Goal: Transaction & Acquisition: Purchase product/service

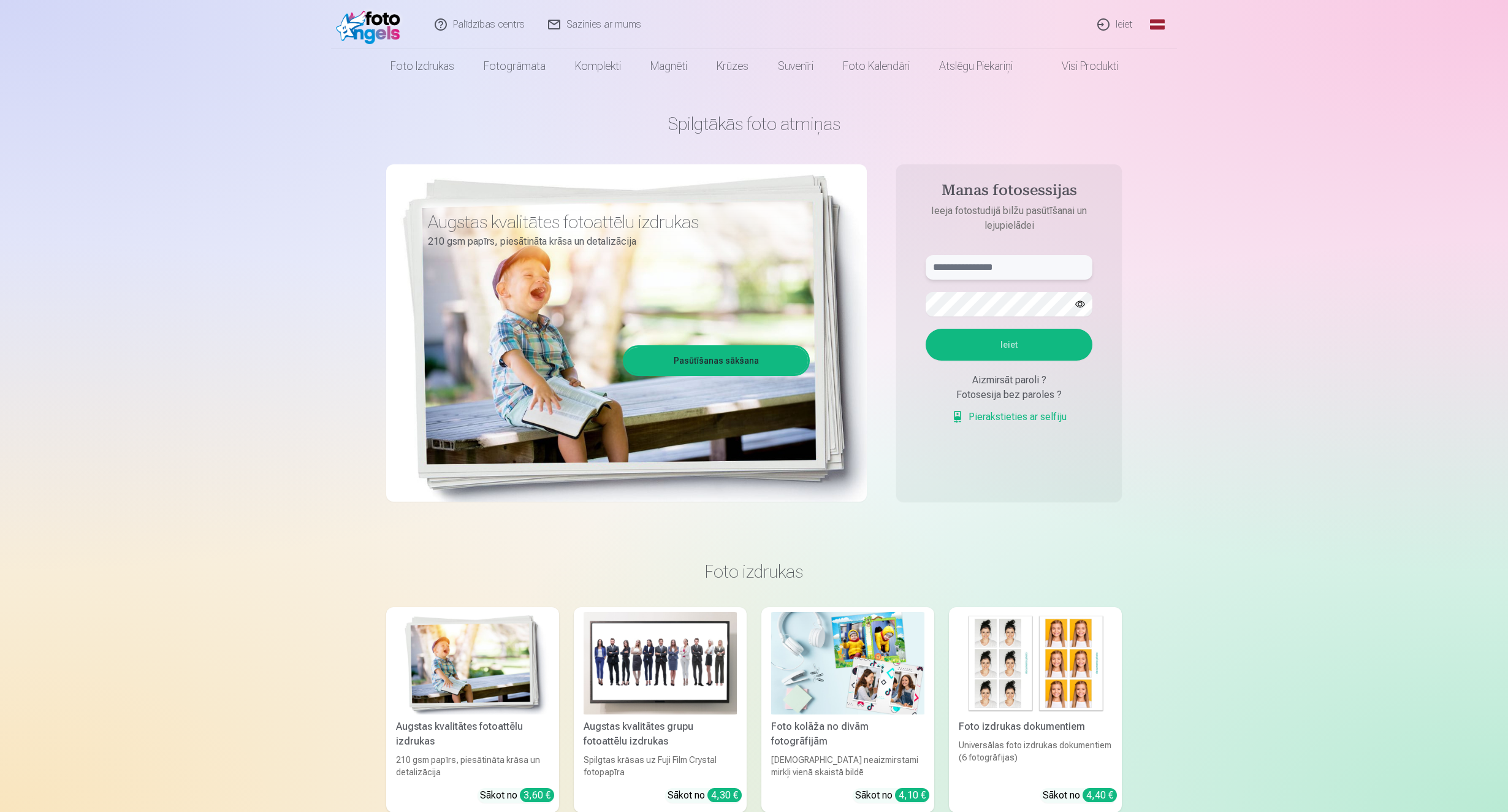
click at [1011, 272] on input "text" at bounding box center [1009, 267] width 167 height 25
type input "**********"
click at [1019, 345] on button "Ieiet" at bounding box center [1009, 345] width 167 height 32
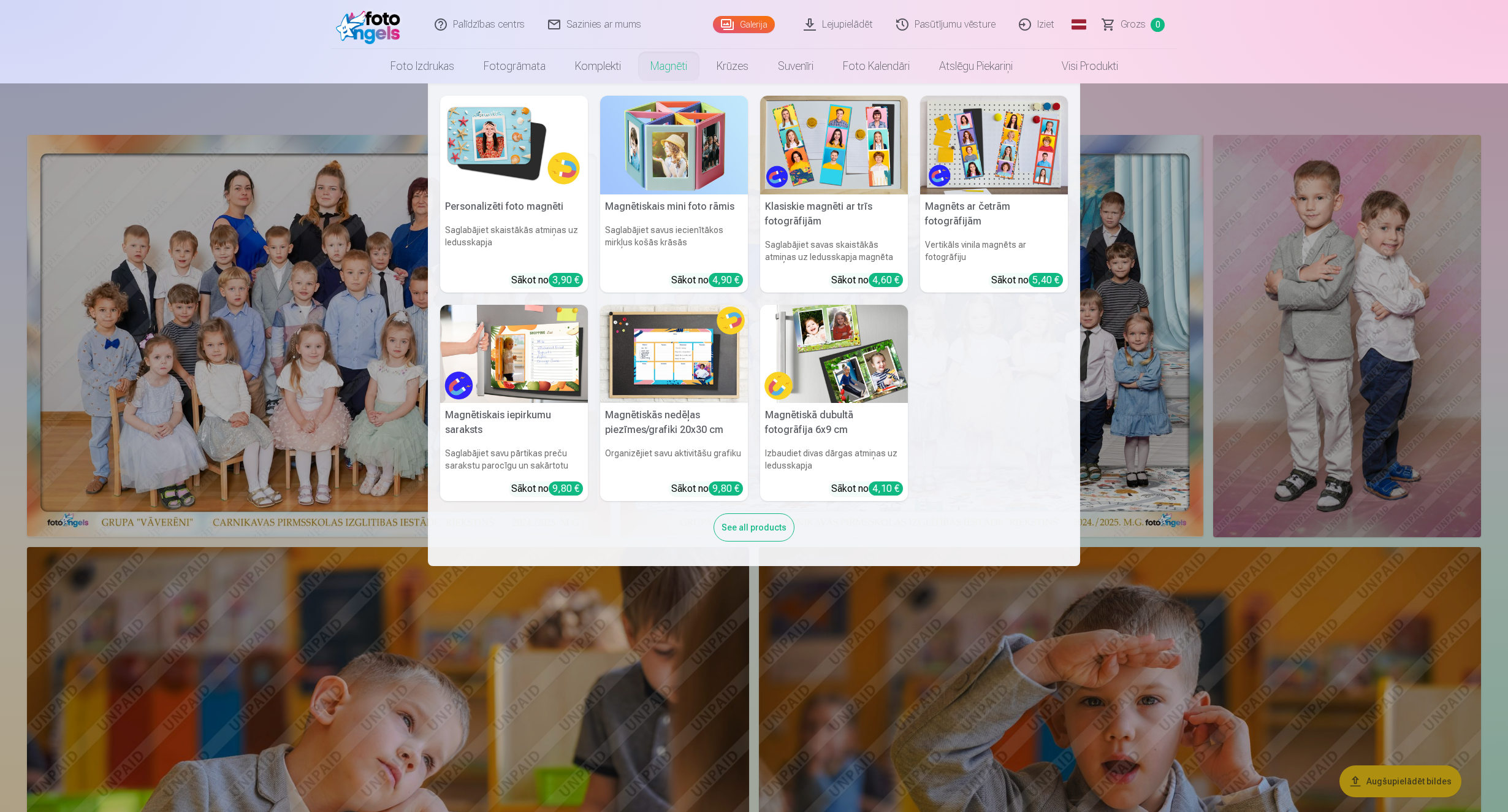
click at [523, 135] on img at bounding box center [514, 145] width 148 height 99
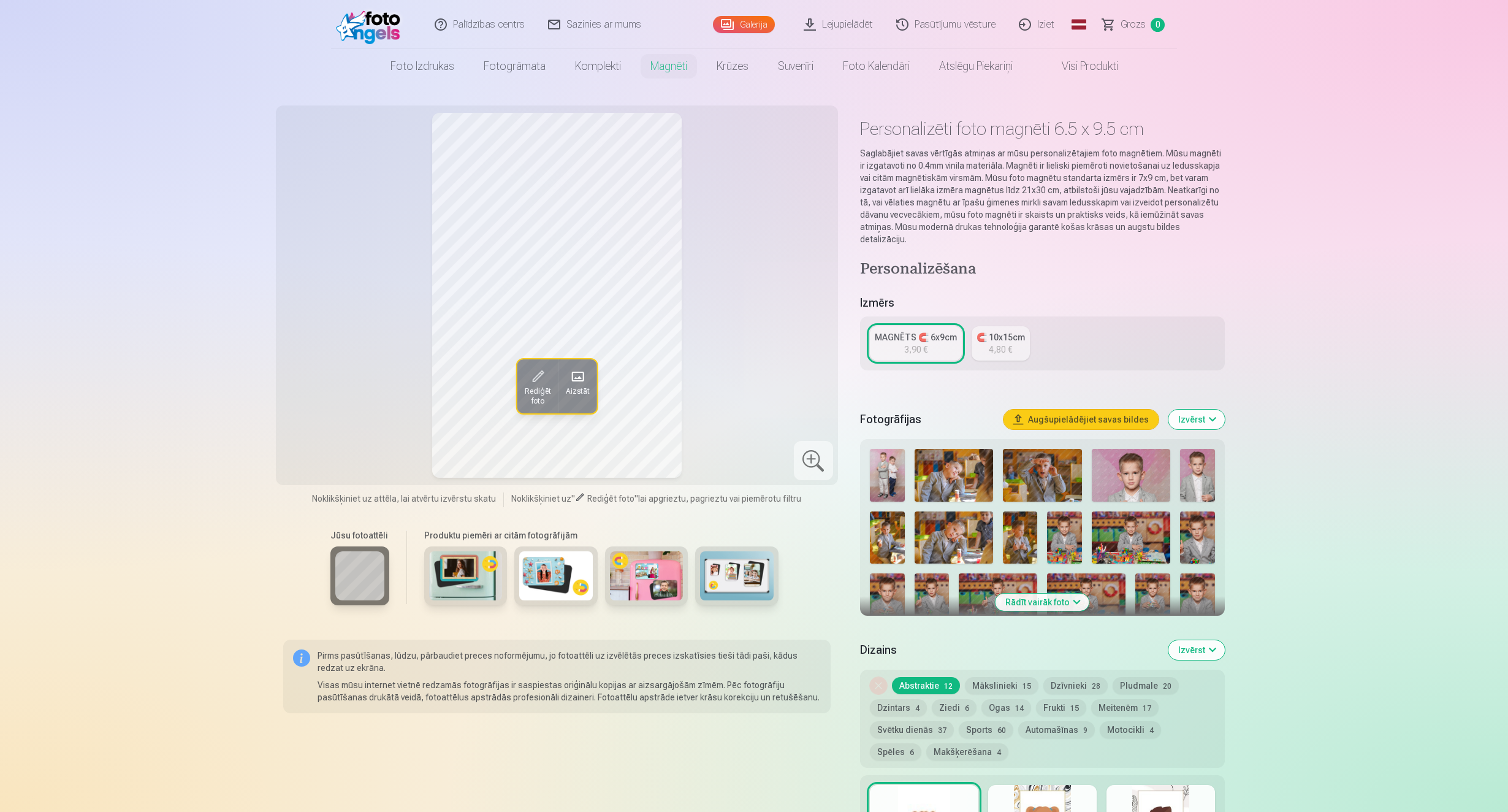
click at [1075, 525] on img at bounding box center [1065, 537] width 35 height 52
click at [918, 331] on div "MAGNĒTS 🧲 6x9cm" at bounding box center [915, 337] width 82 height 12
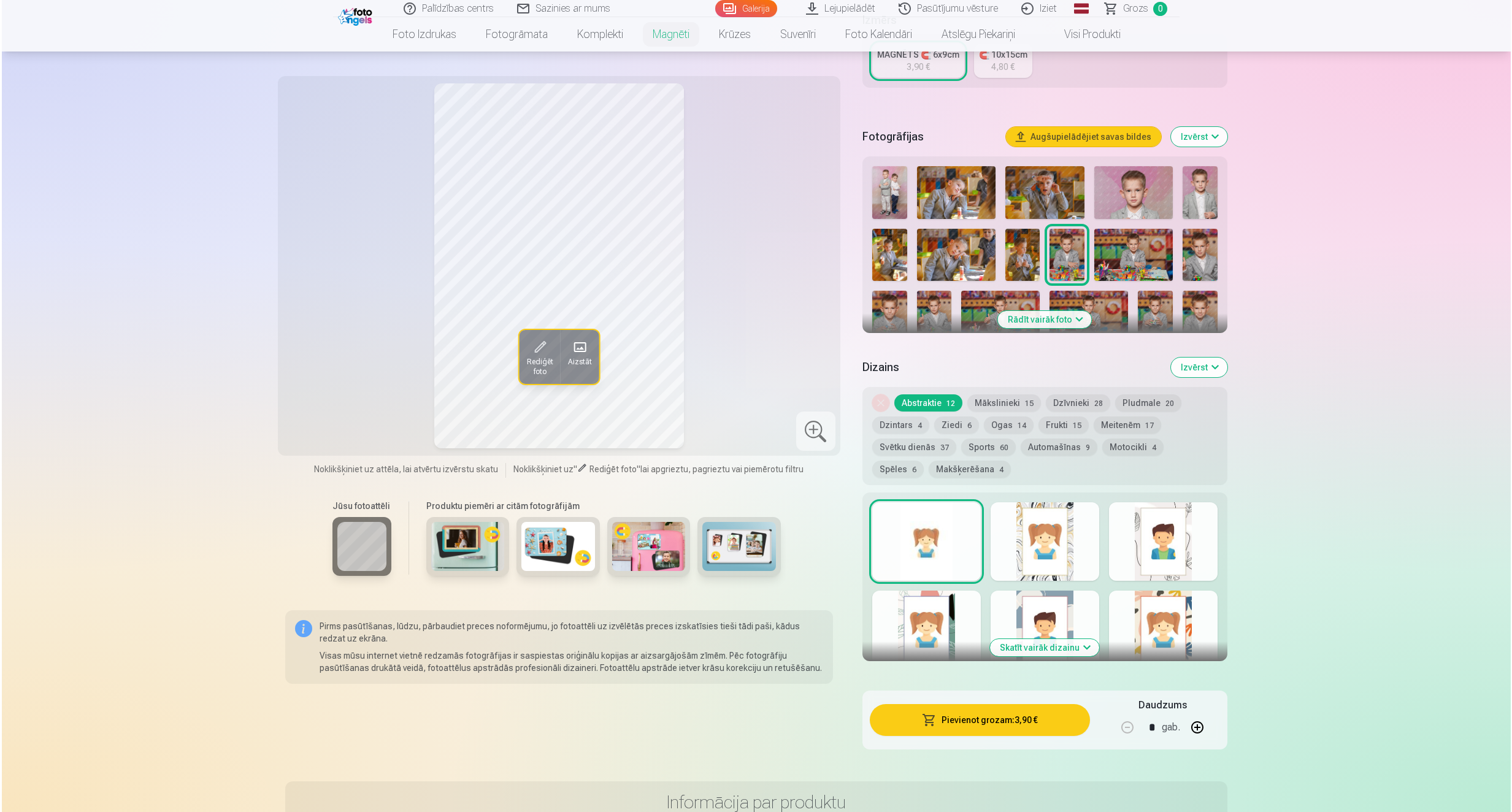
scroll to position [368, 0]
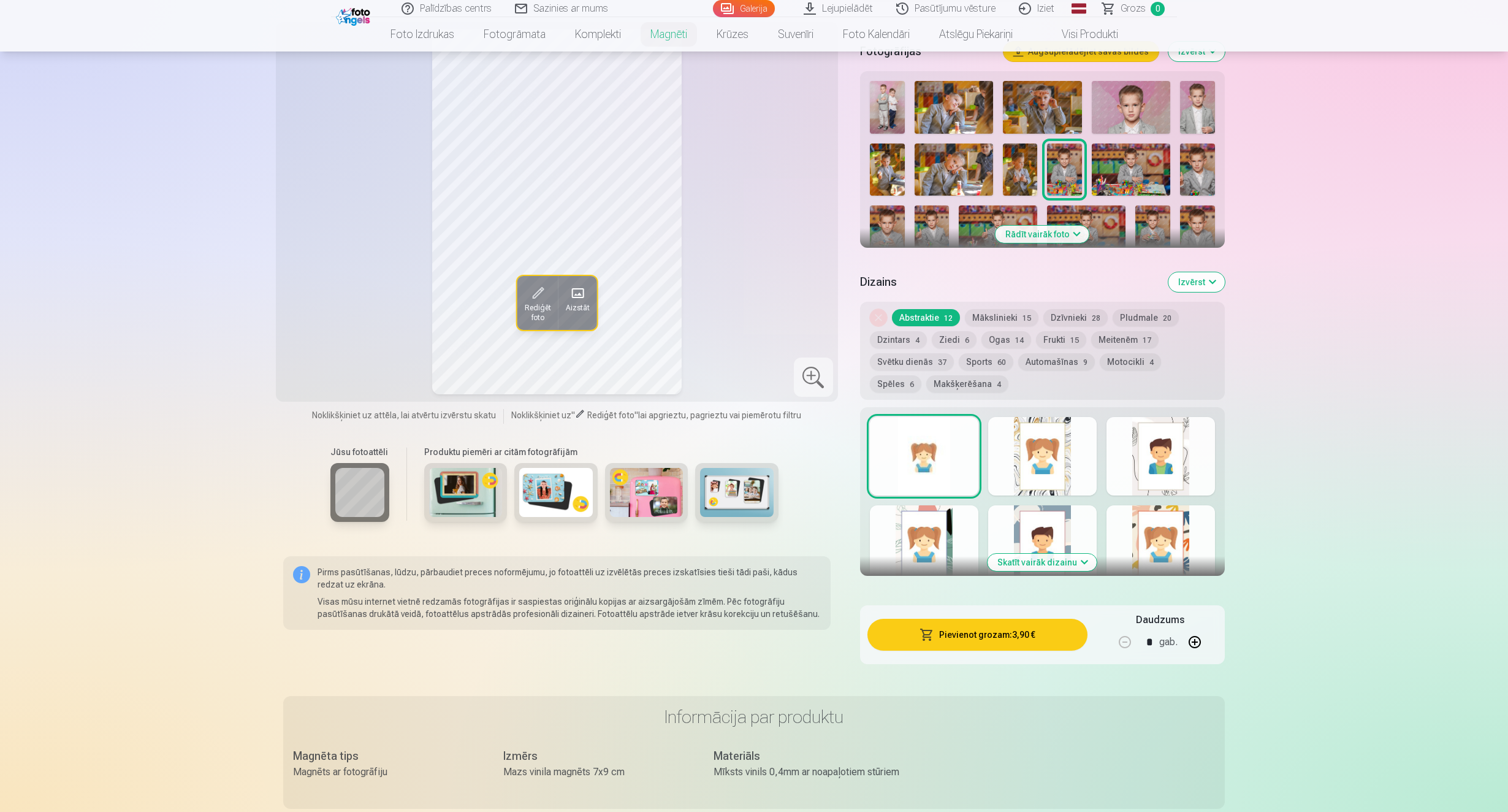
click at [970, 625] on button "Pievienot grozam : 3,90 €" at bounding box center [977, 634] width 220 height 32
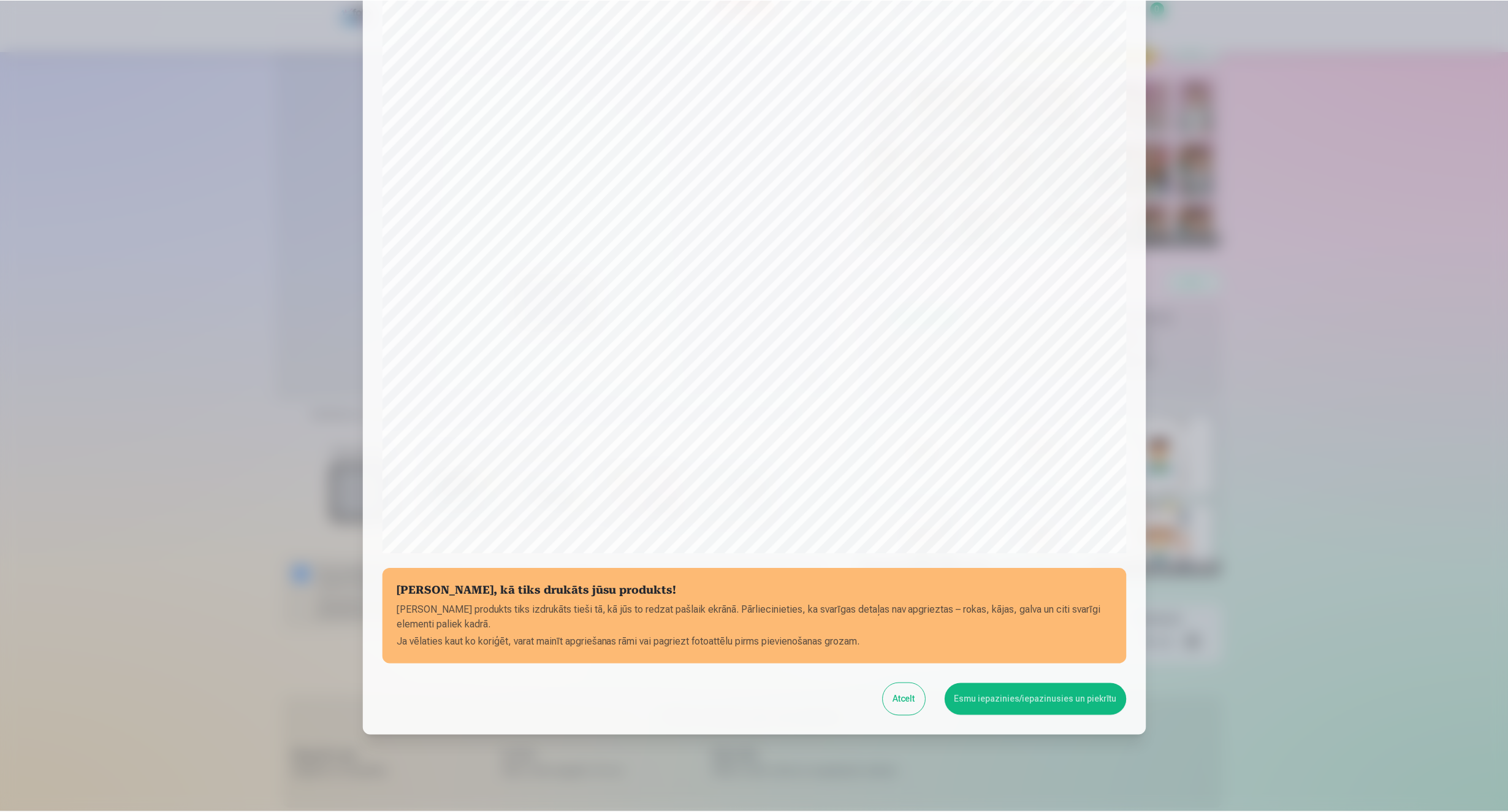
scroll to position [83, 0]
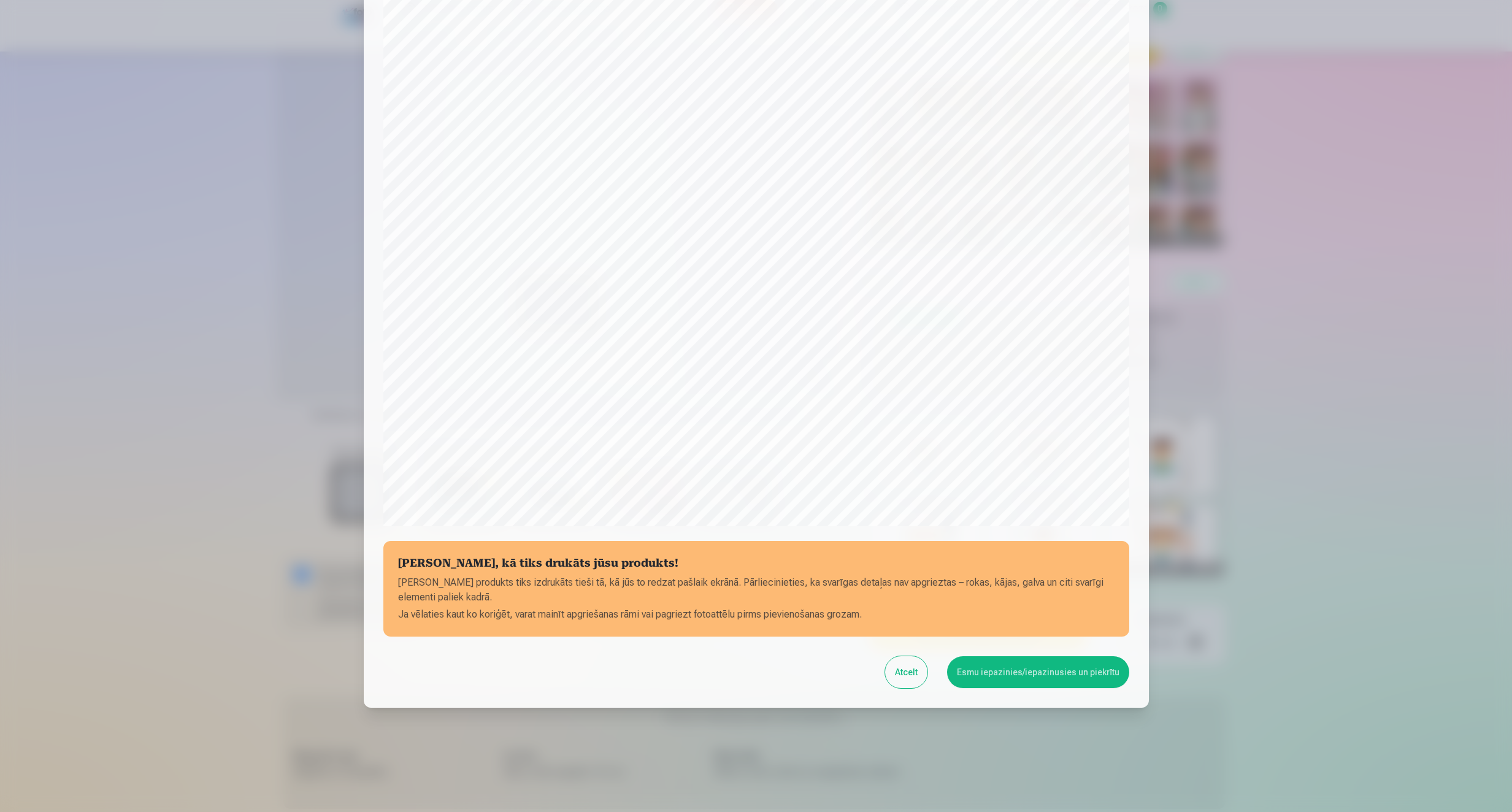
click at [1081, 668] on button "Esmu iepazinies/iepazinusies un piekrītu" at bounding box center [1037, 672] width 182 height 32
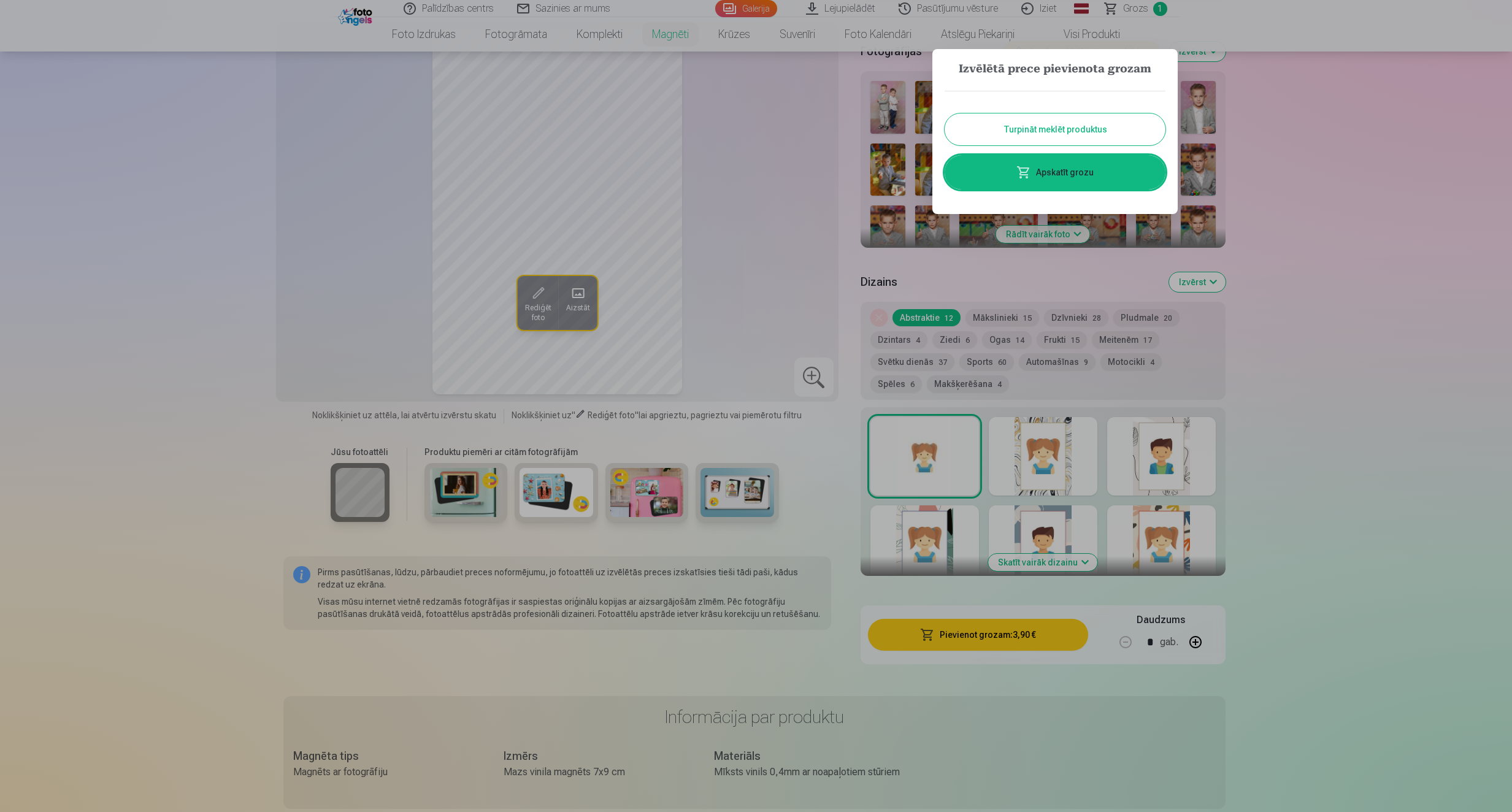
click at [1076, 178] on link "Apskatīt grozu" at bounding box center [1055, 172] width 221 height 34
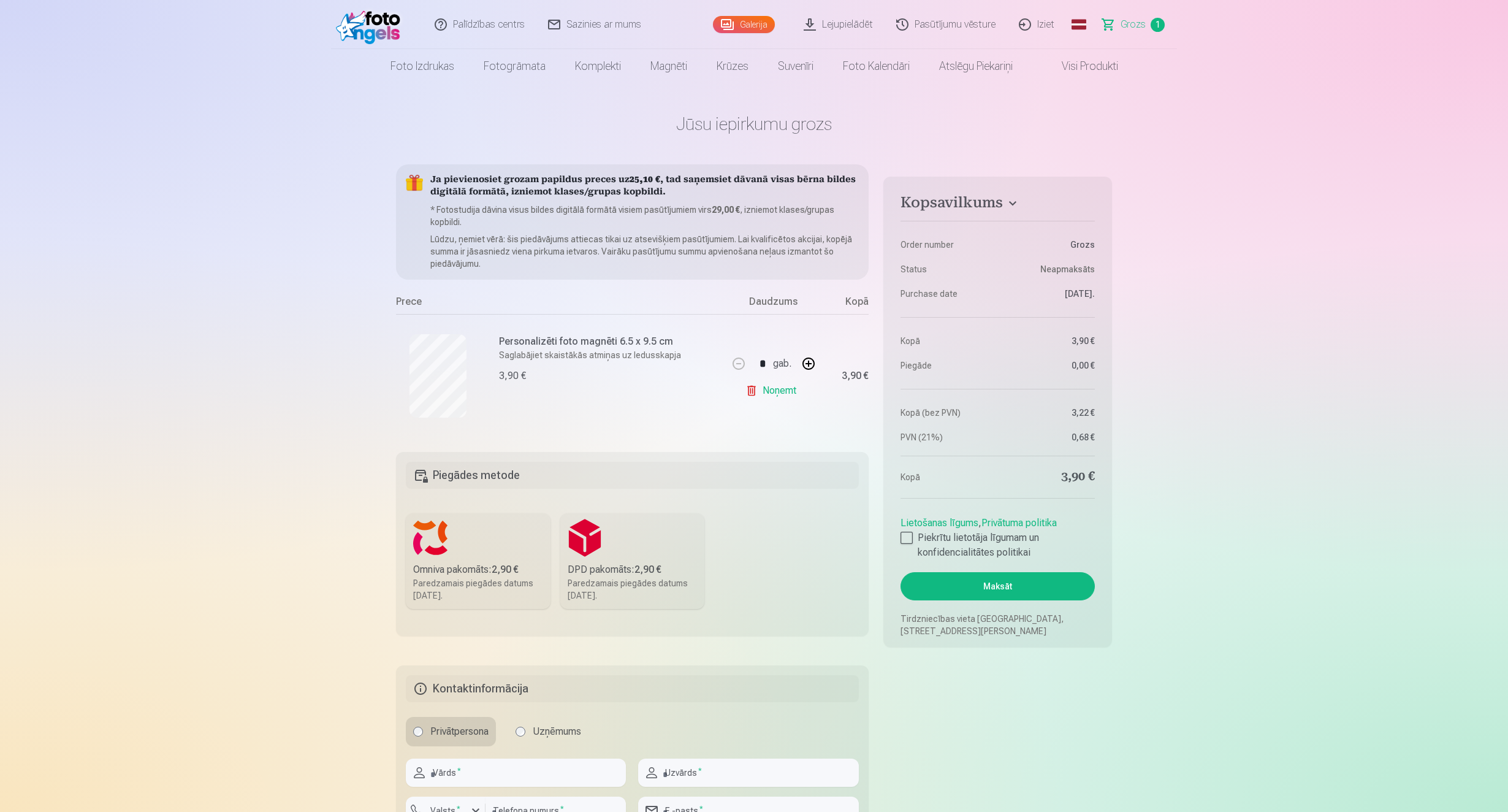
click at [590, 529] on label "DPD pakomāts : 2,90 € Paredzamais piegādes datums 25.10.2025." at bounding box center [632, 561] width 145 height 95
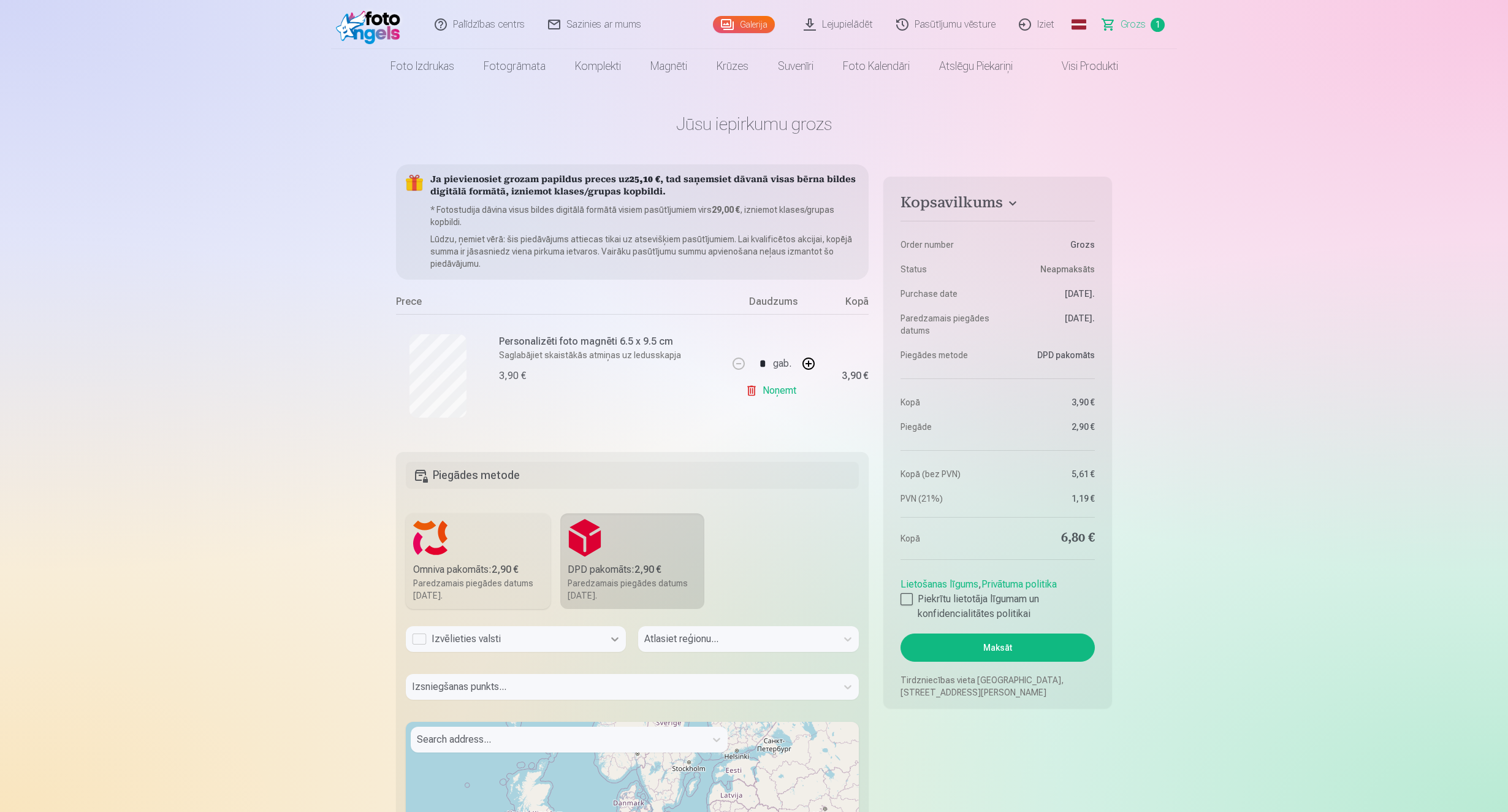
click at [614, 638] on icon at bounding box center [614, 638] width 12 height 12
click at [600, 667] on div "Latvija" at bounding box center [516, 671] width 218 height 25
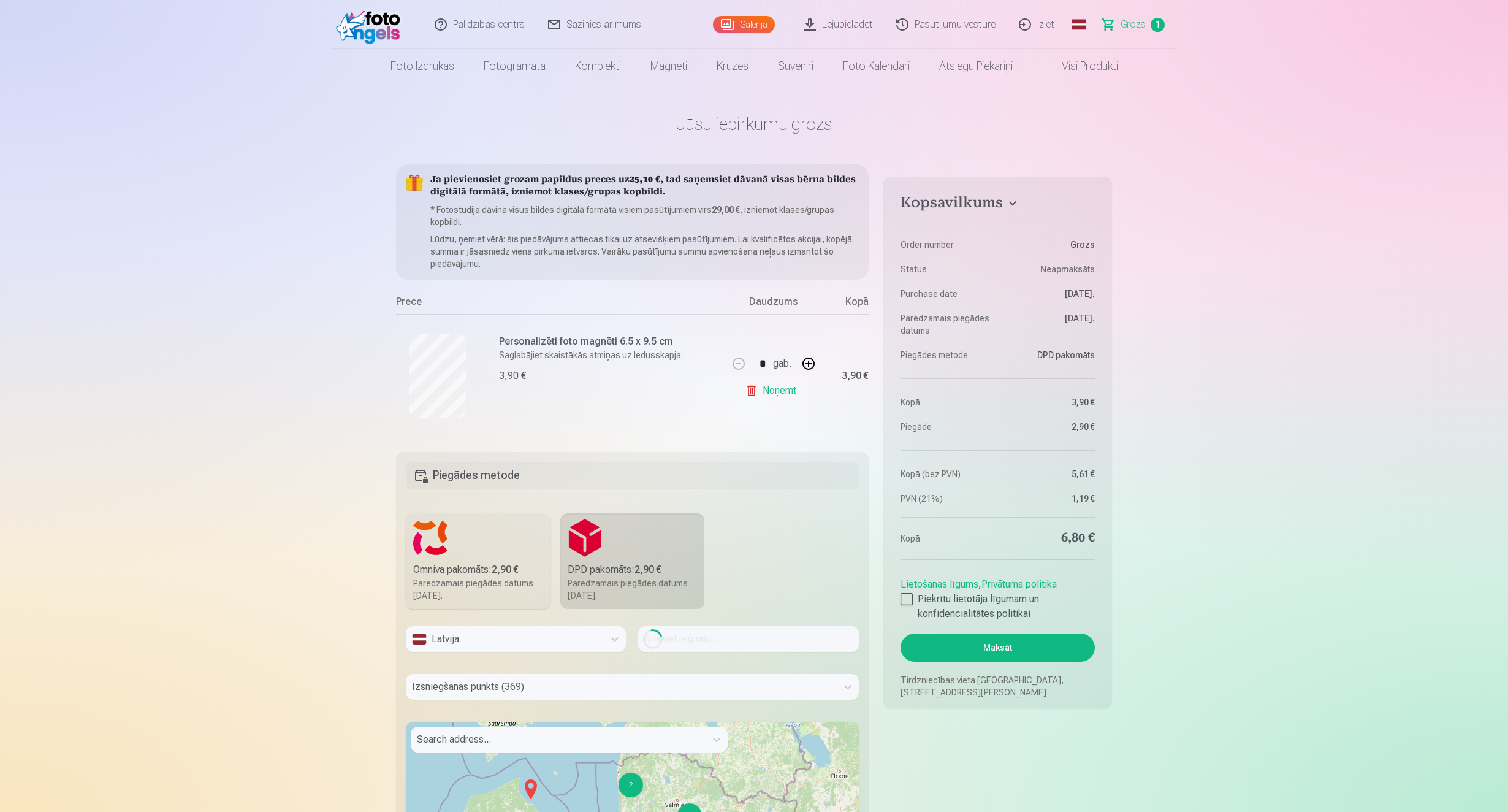
click at [686, 635] on div "Loading..." at bounding box center [748, 639] width 220 height 25
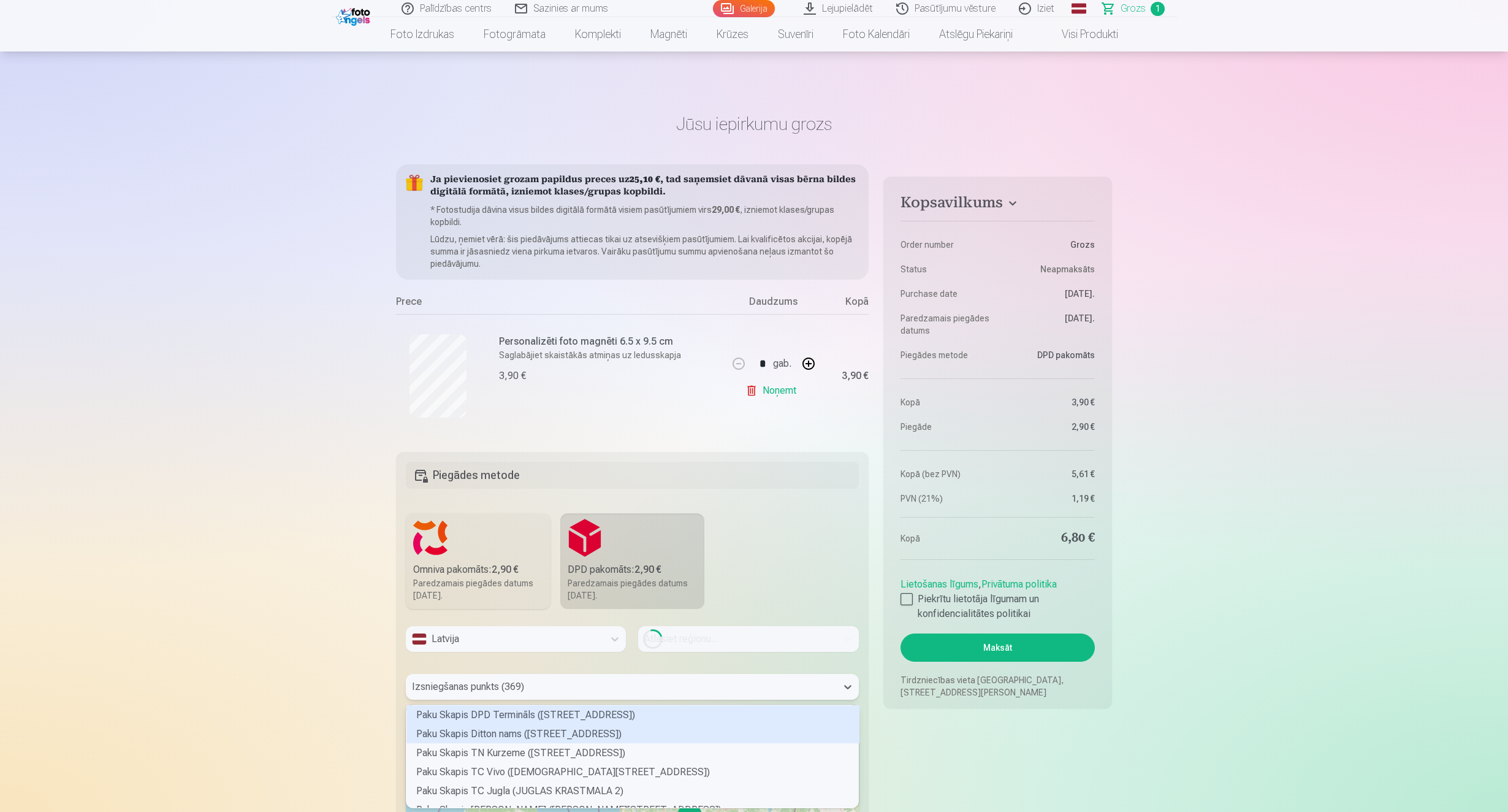
click at [622, 690] on div "369 results available. Use Up and Down to choose options, press Enter to select…" at bounding box center [632, 686] width 453 height 25
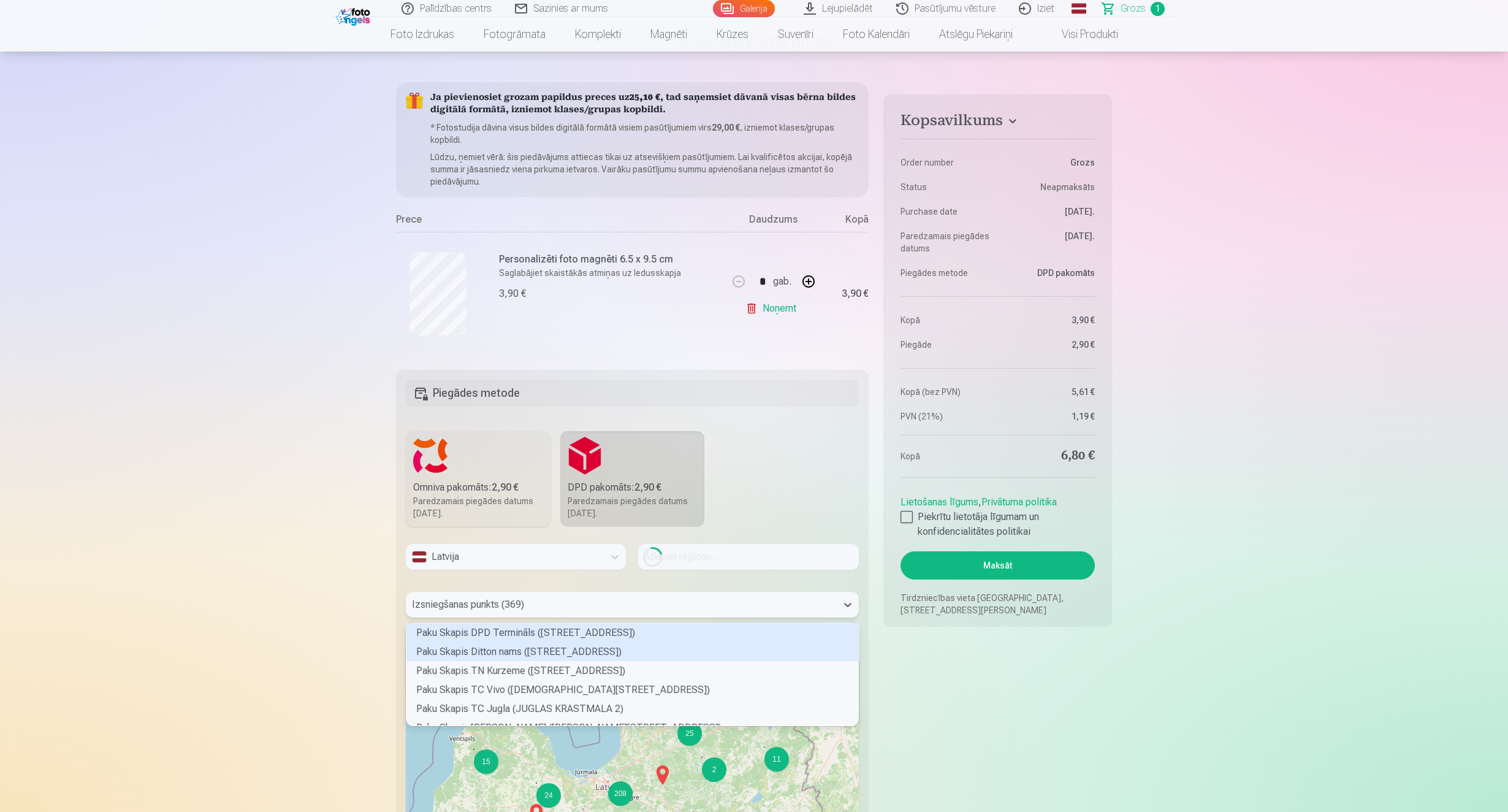
scroll to position [99, 448]
type input "***"
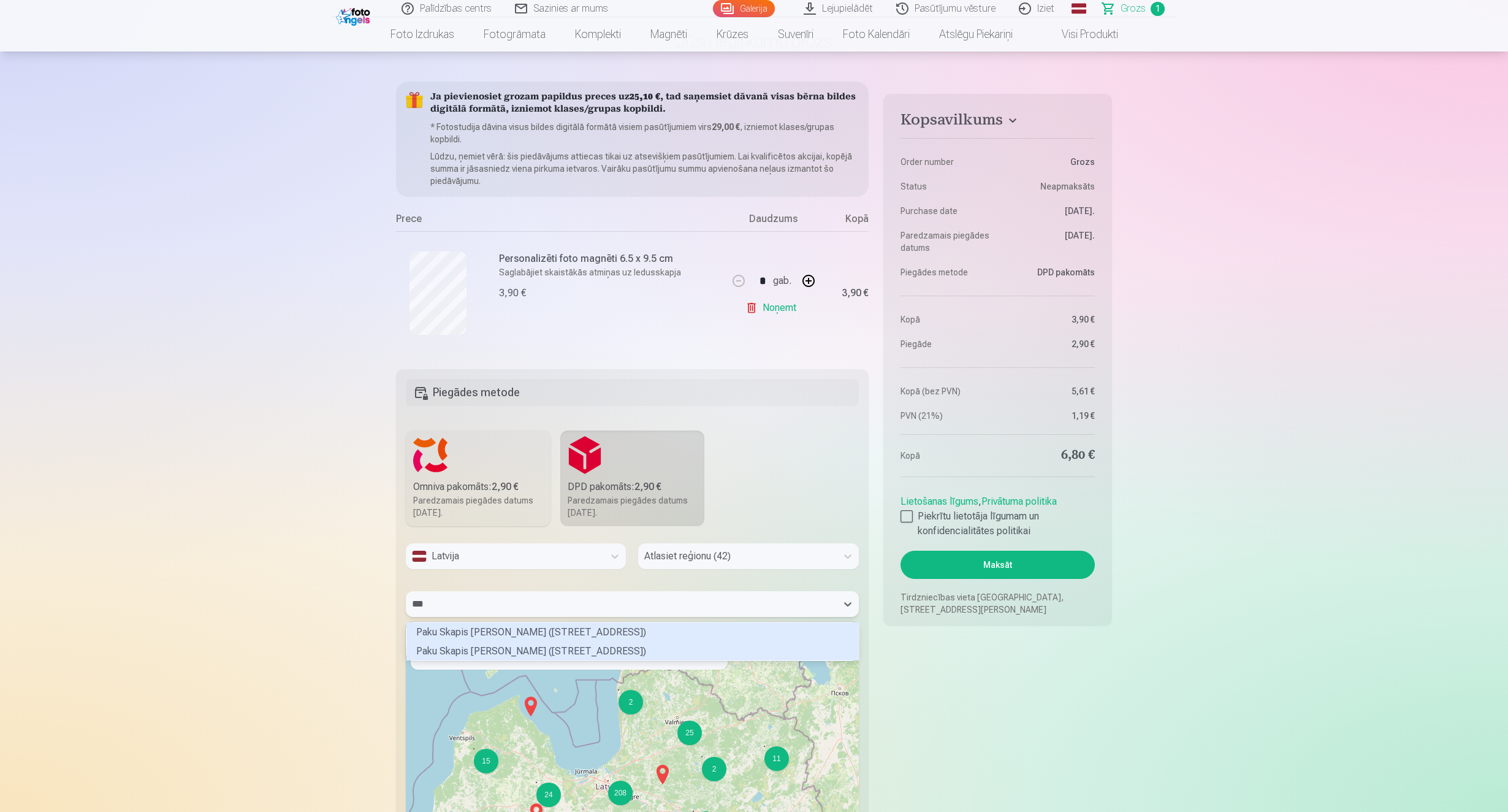
click at [575, 654] on div "Paku Skapis Elvi Carnikava (TULPJU IELA 1A)" at bounding box center [633, 651] width 453 height 19
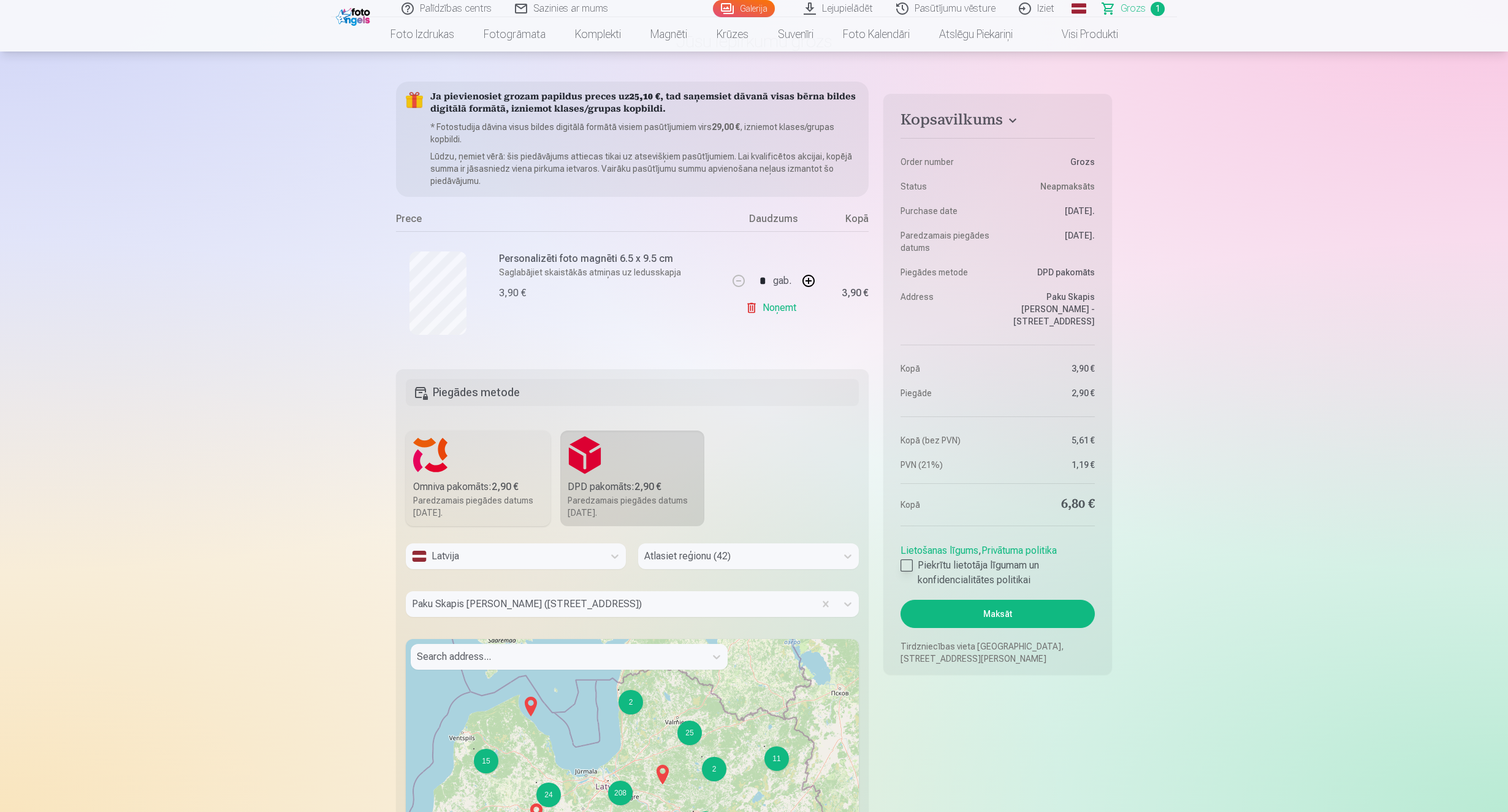
click at [911, 563] on div at bounding box center [906, 565] width 12 height 12
click at [1003, 610] on button "Maksāt" at bounding box center [997, 613] width 195 height 28
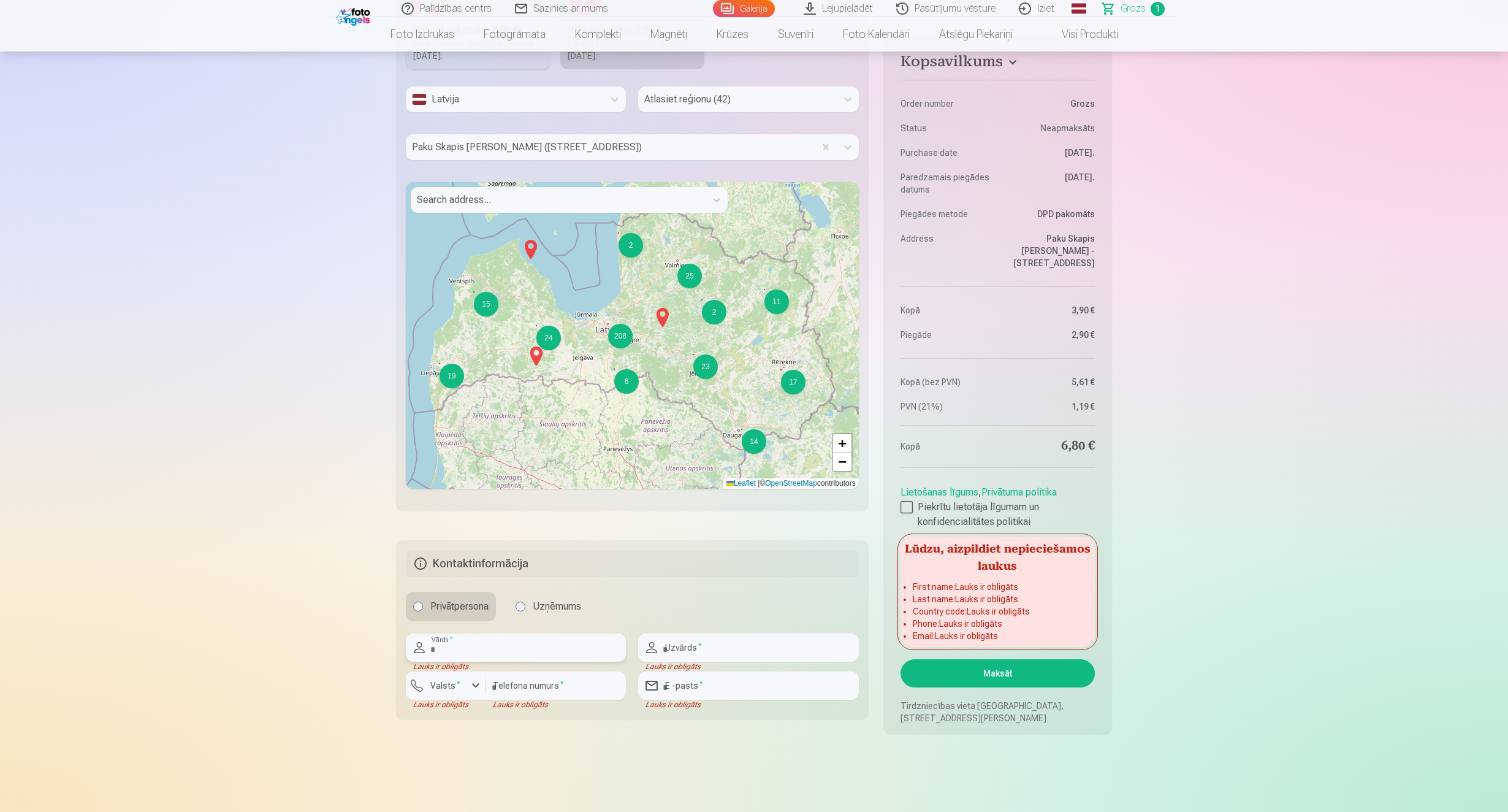
scroll to position [536, 0]
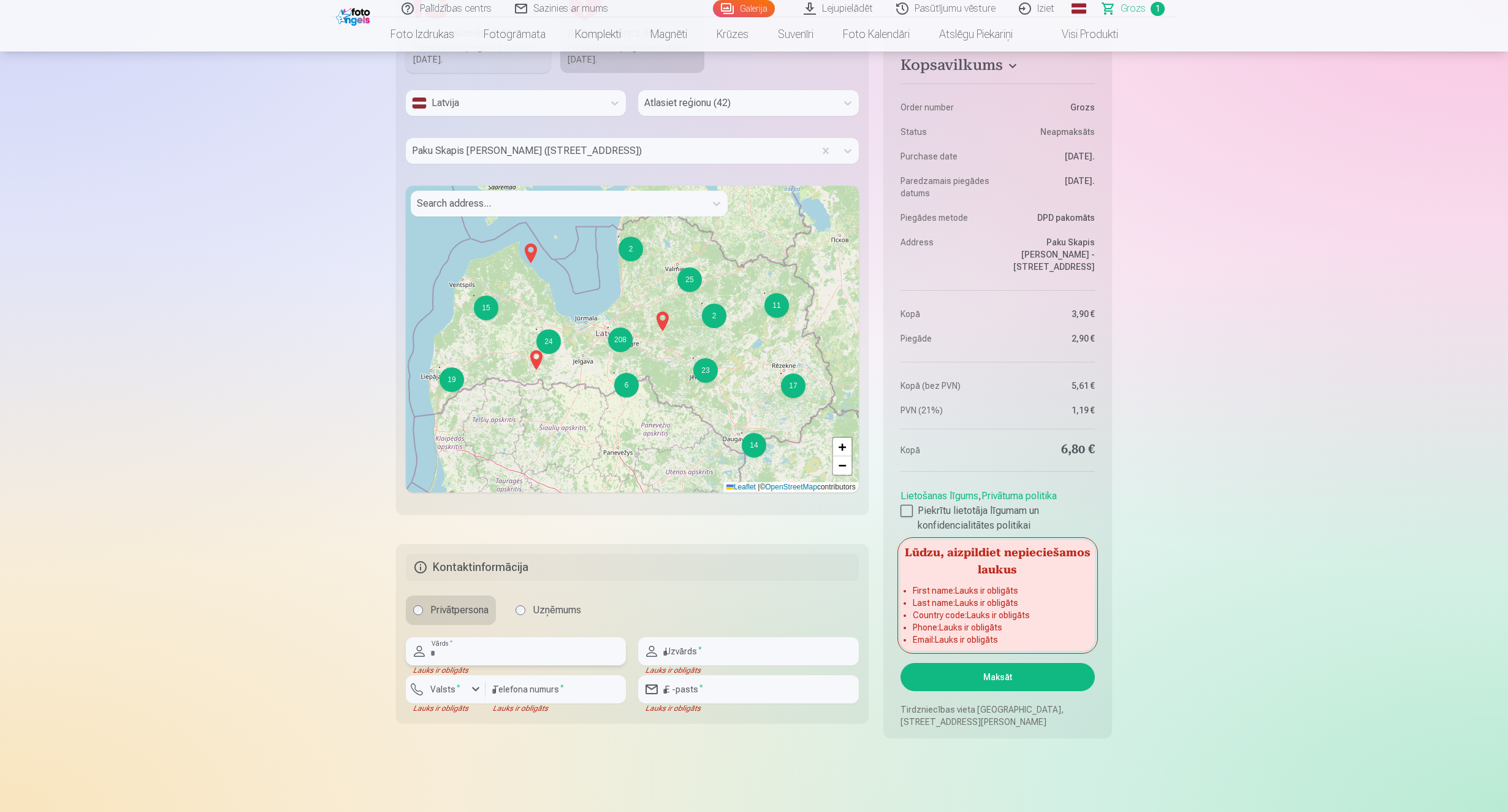
click at [520, 643] on input "text" at bounding box center [516, 651] width 220 height 28
type input "******"
type input "****"
type input "********"
type input "**********"
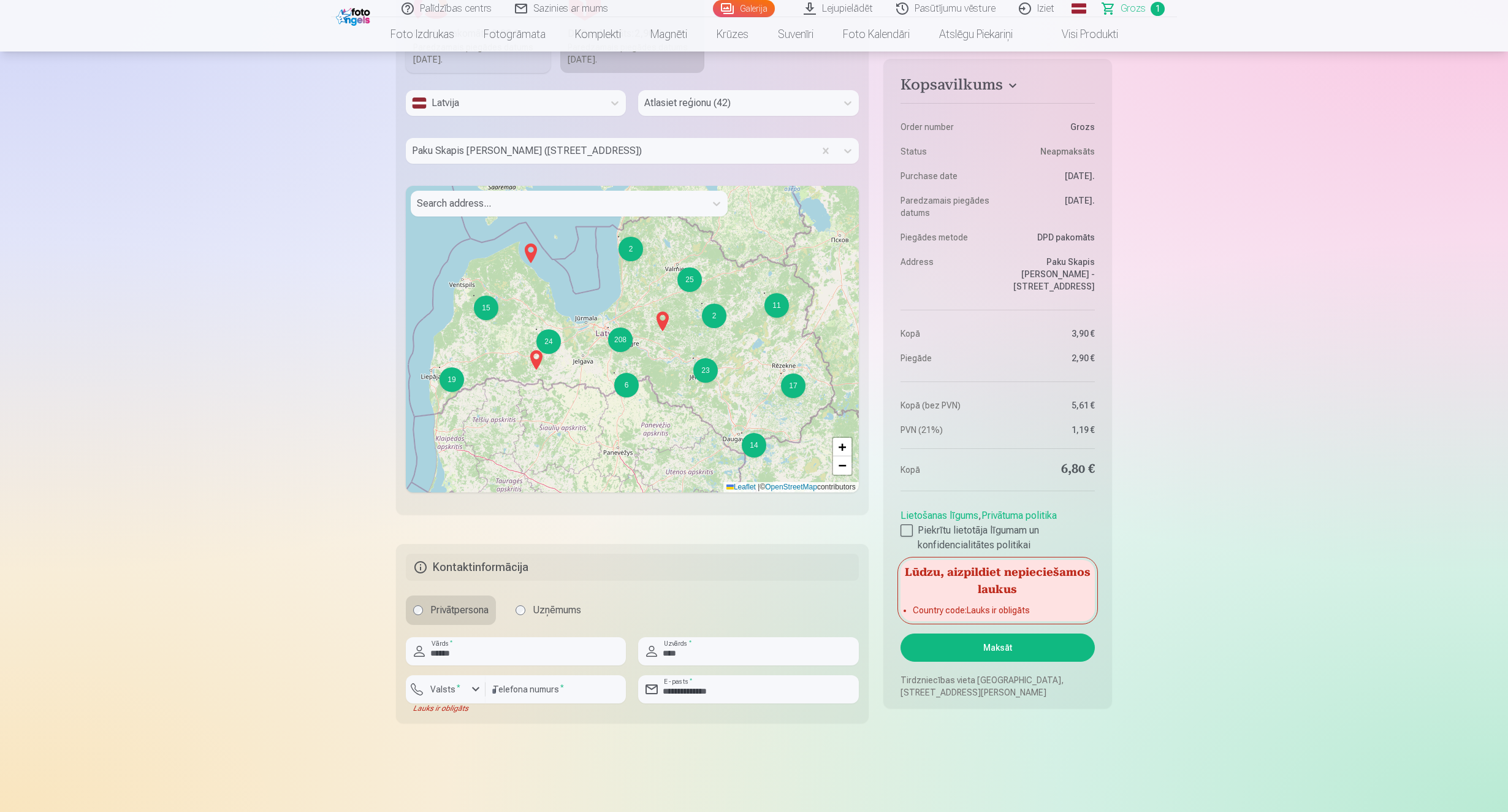
click at [1013, 643] on button "Maksāt" at bounding box center [997, 647] width 195 height 28
click at [978, 647] on button "Maksāt" at bounding box center [997, 647] width 195 height 28
click at [454, 687] on label "Valsts *" at bounding box center [445, 688] width 40 height 12
click at [460, 715] on div "+371" at bounding box center [452, 717] width 25 height 15
click at [1141, 10] on span "Grozs" at bounding box center [1133, 9] width 25 height 15
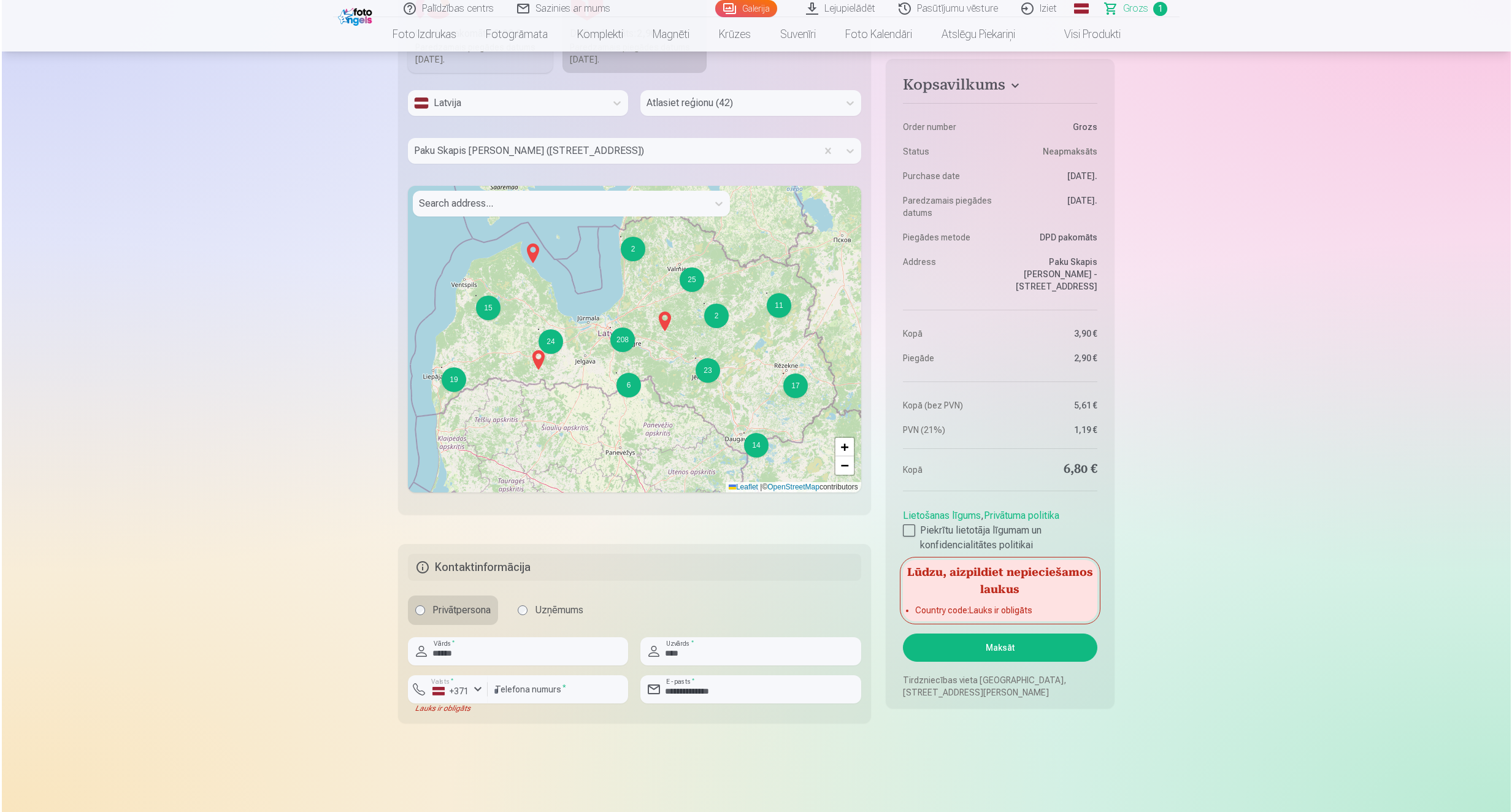
scroll to position [0, 0]
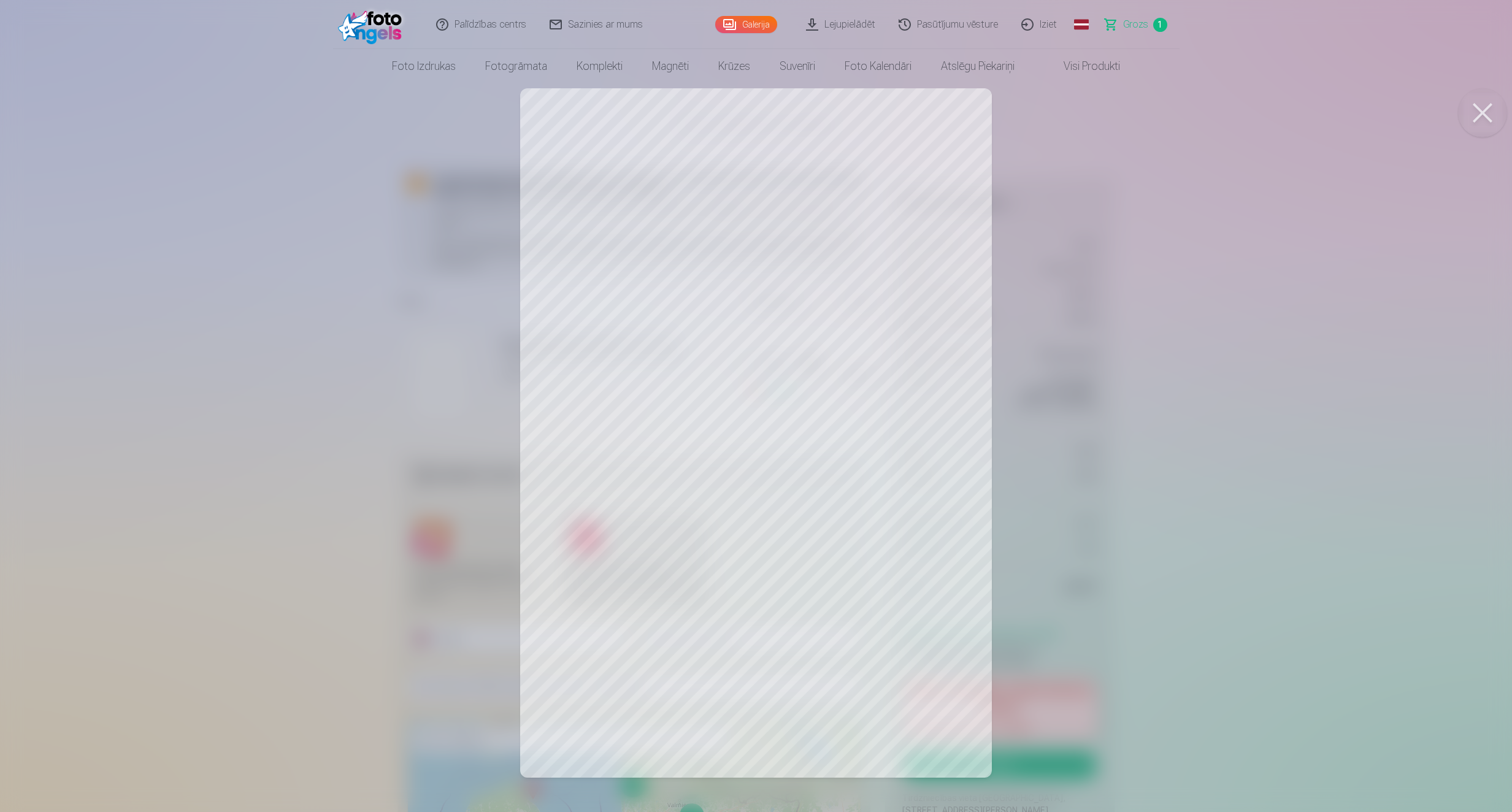
click at [1137, 23] on span "Grozs" at bounding box center [1136, 25] width 25 height 15
click at [351, 168] on div at bounding box center [756, 406] width 1512 height 812
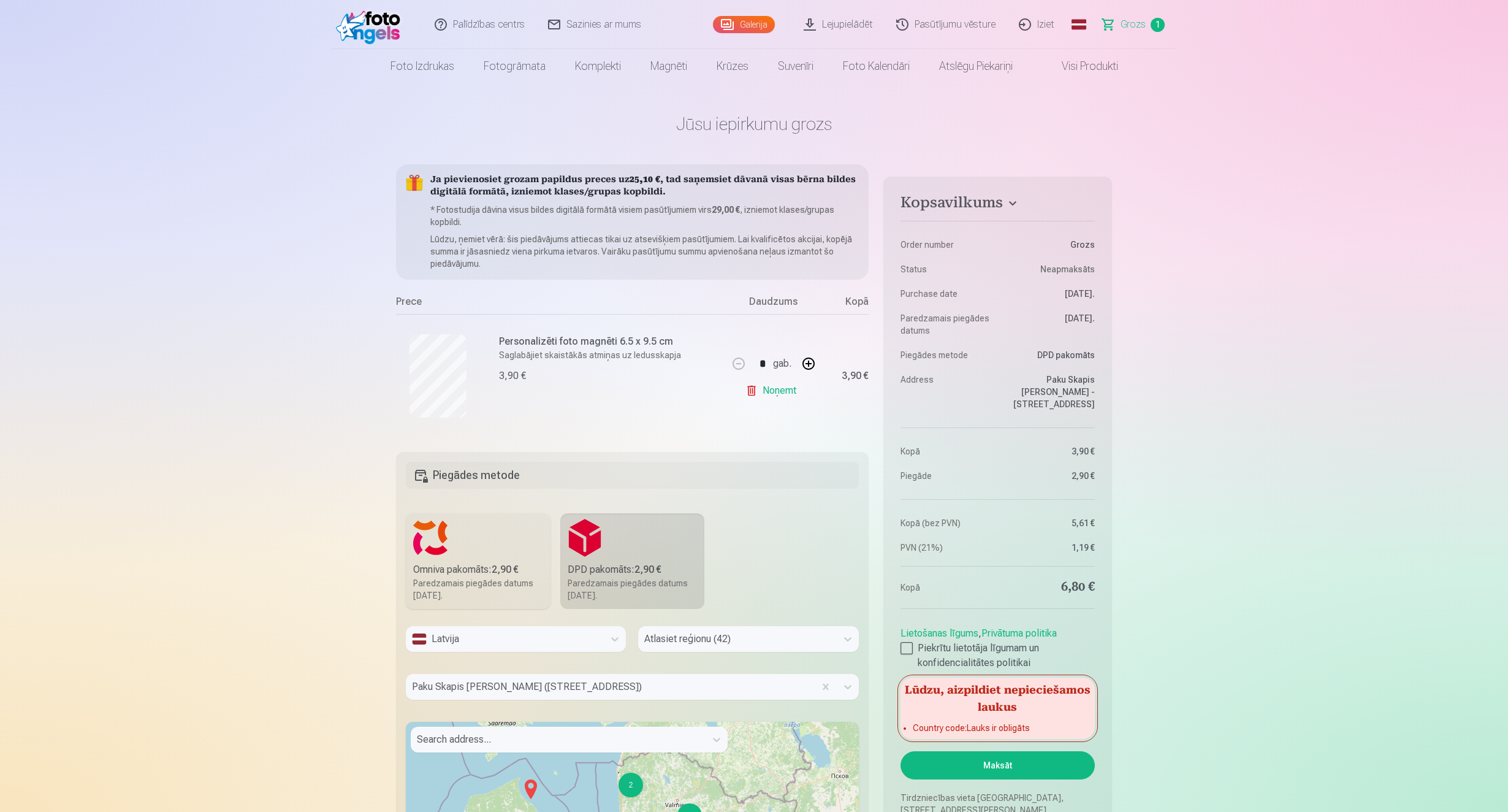
click at [998, 763] on button "Maksāt" at bounding box center [997, 764] width 195 height 28
